Goal: Task Accomplishment & Management: Manage account settings

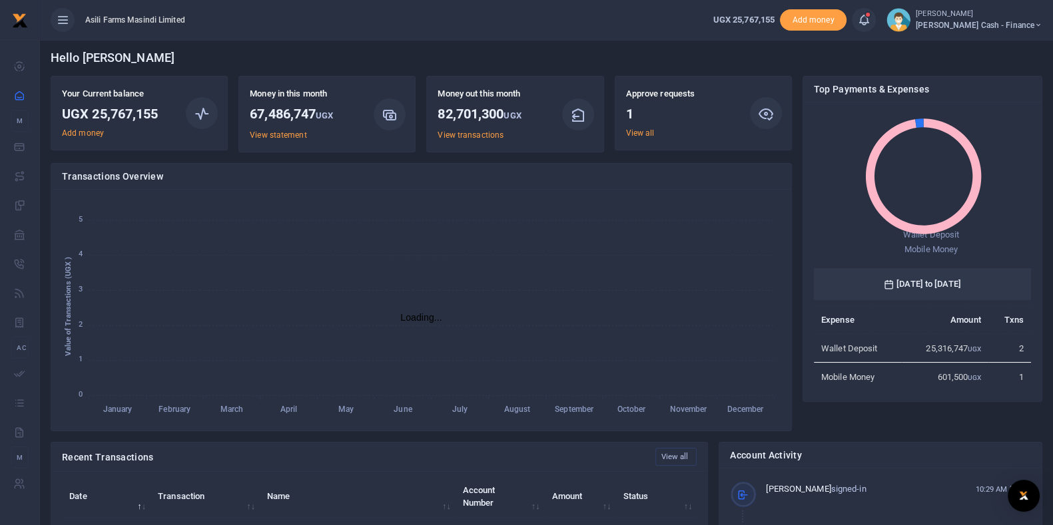
scroll to position [13, 13]
click at [635, 129] on link "View all" at bounding box center [640, 133] width 29 height 9
click at [636, 136] on link "View all" at bounding box center [640, 133] width 29 height 9
click at [635, 131] on link "View all" at bounding box center [640, 133] width 29 height 9
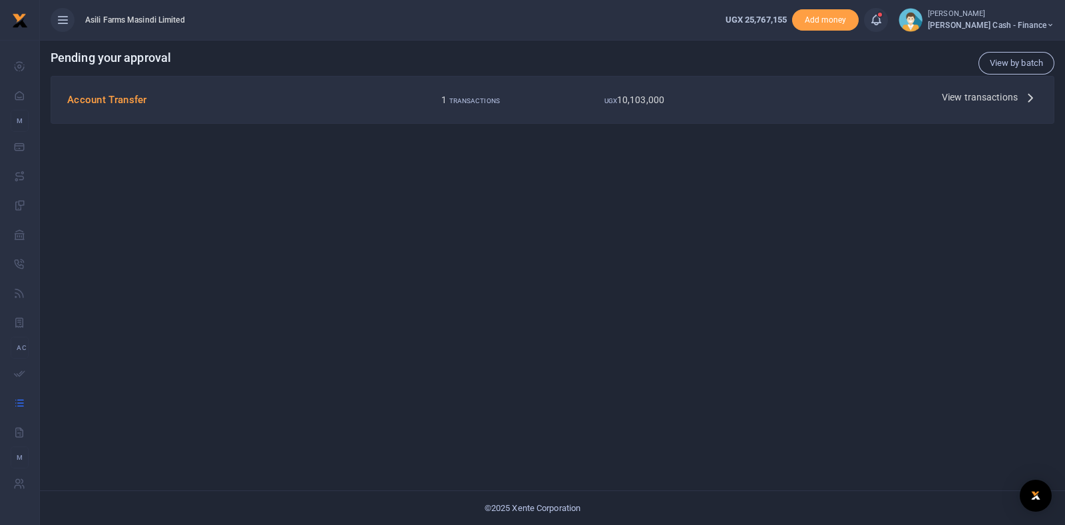
click at [945, 101] on span "View transactions" at bounding box center [980, 97] width 76 height 15
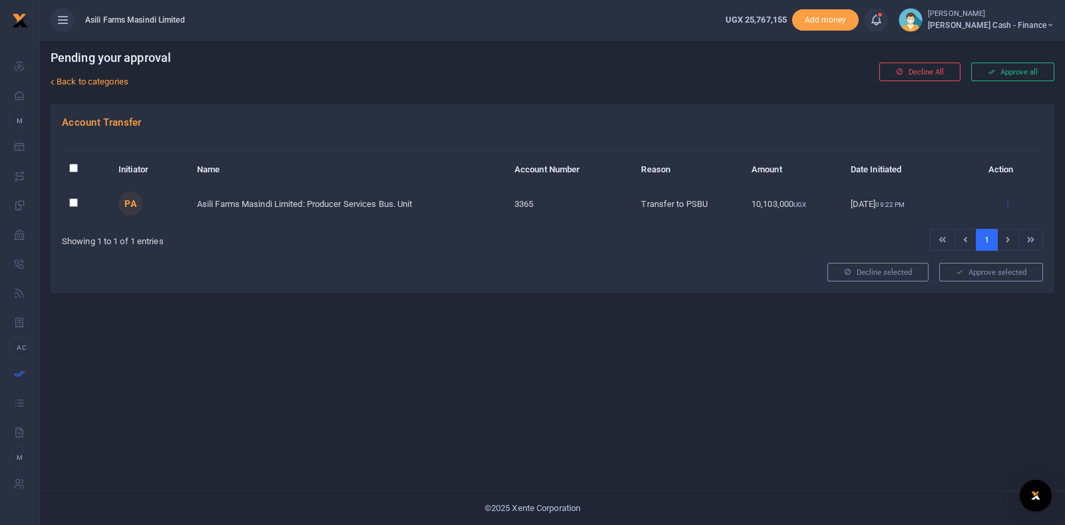
click at [1007, 201] on icon at bounding box center [1007, 202] width 9 height 9
click at [952, 231] on link "Approve" at bounding box center [957, 225] width 105 height 19
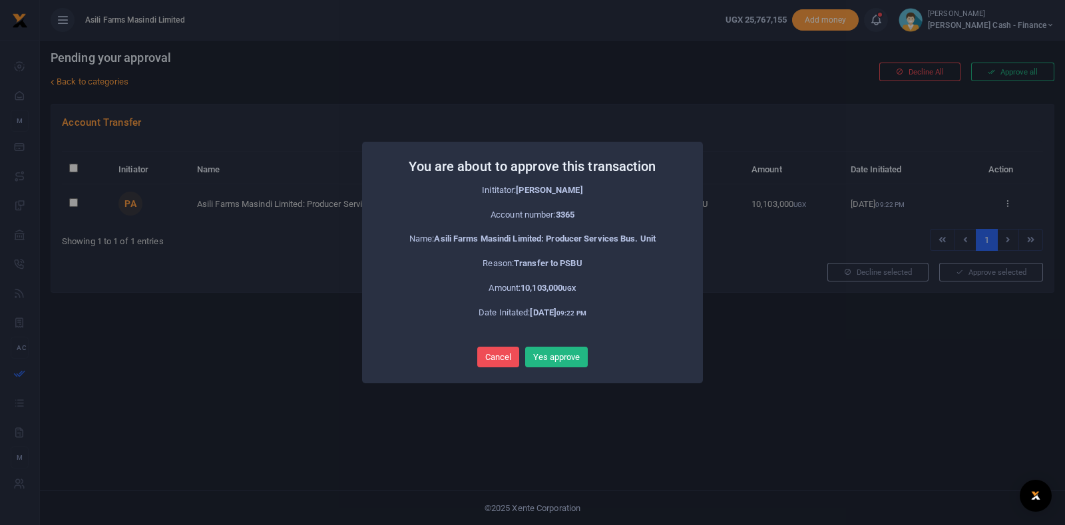
click at [592, 354] on div "Cancel No Yes approve" at bounding box center [533, 357] width 314 height 27
click at [566, 354] on button "Yes approve" at bounding box center [556, 357] width 63 height 21
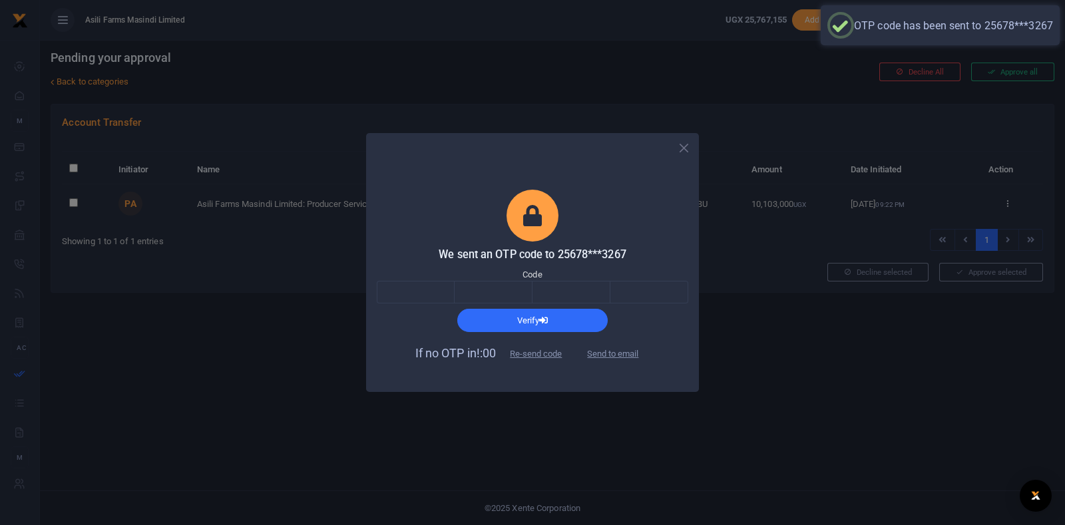
click at [566, 354] on body "Start Dashboard M ake Payments Cards Xente Transfers Mobile Money Banks Airtime…" at bounding box center [532, 262] width 1065 height 525
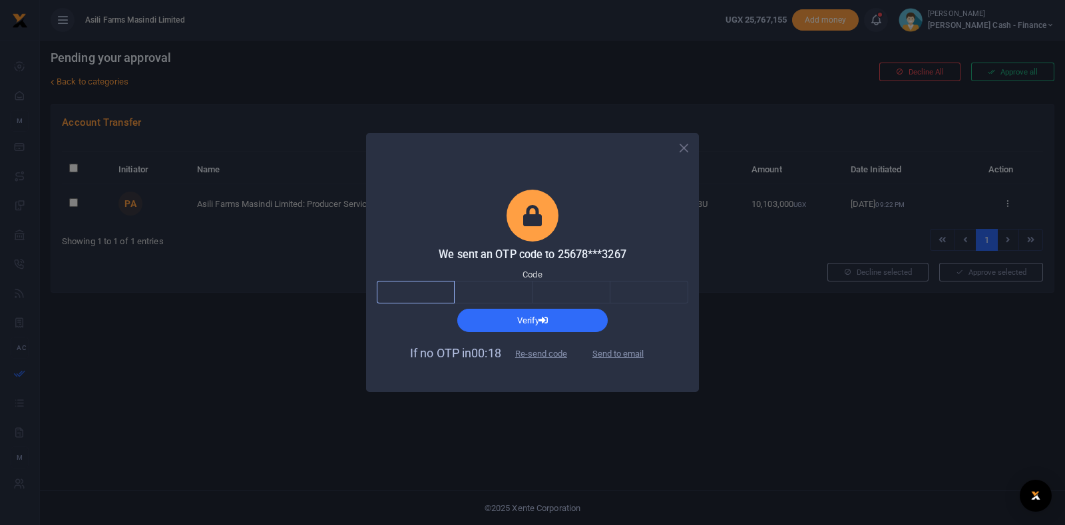
click at [420, 299] on input "text" at bounding box center [416, 292] width 78 height 23
type input "2"
type input "1"
type input "7"
type input "0"
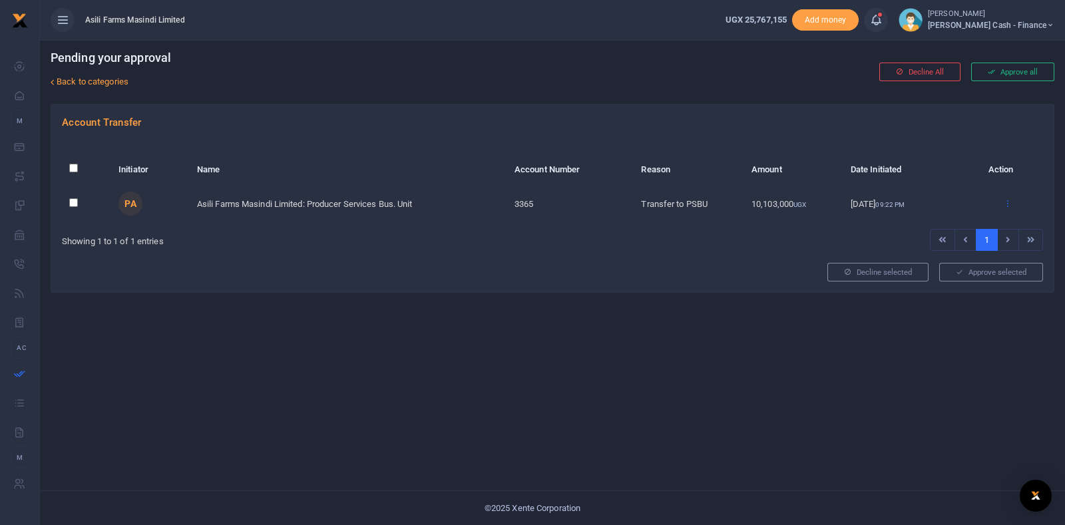
click at [1005, 204] on icon at bounding box center [1007, 202] width 9 height 9
click at [956, 228] on link "Approve" at bounding box center [957, 225] width 105 height 19
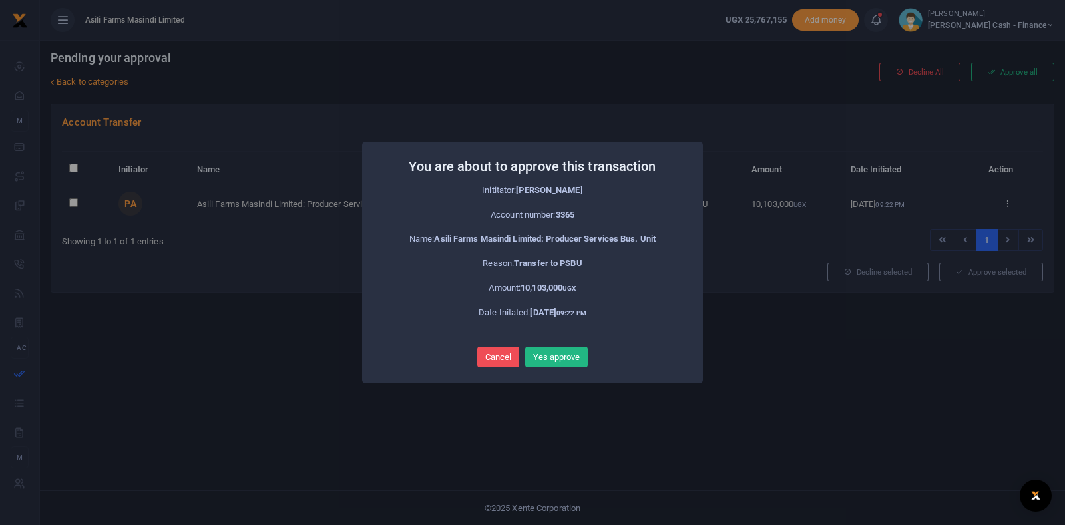
click at [563, 371] on div "You are about to approve this transaction × Inititator: Pricillah Ankunda Accou…" at bounding box center [532, 263] width 341 height 242
click at [575, 364] on button "Yes approve" at bounding box center [556, 357] width 63 height 21
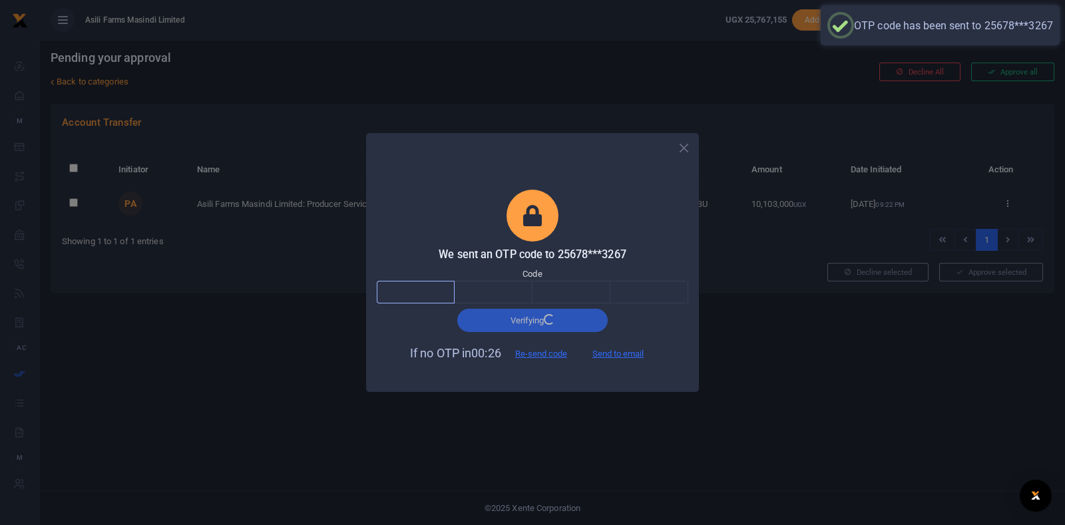
click at [421, 292] on input "text" at bounding box center [416, 292] width 78 height 23
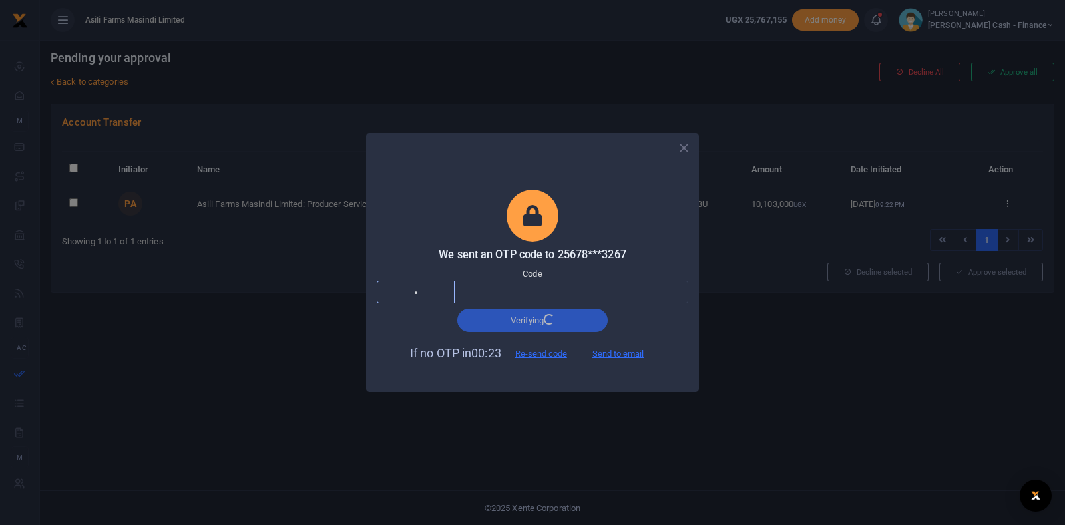
type input "1"
type input "3"
type input "2"
type input "9"
